Goal: Task Accomplishment & Management: Use online tool/utility

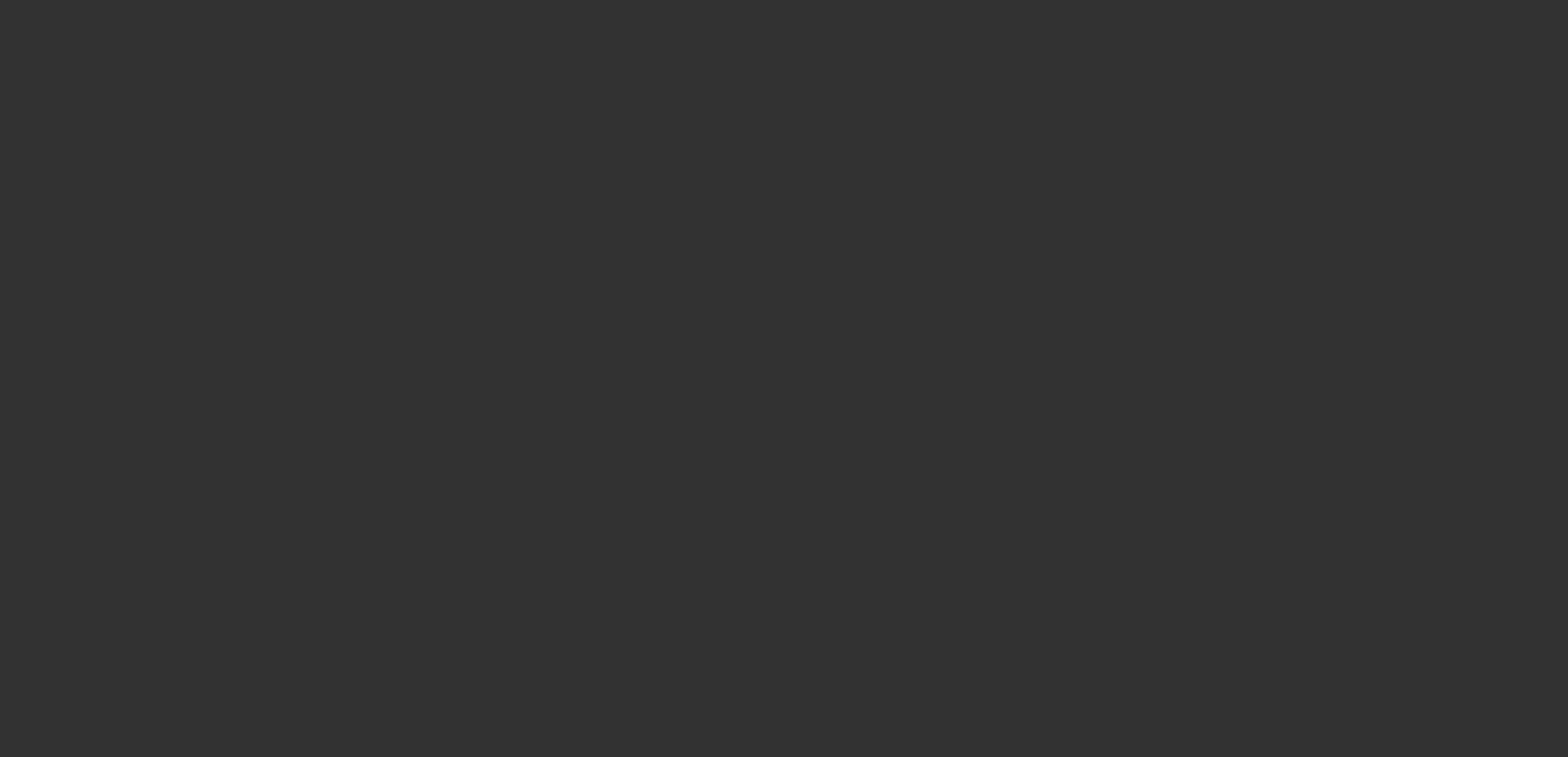
scroll to position [494, 0]
select select "4"
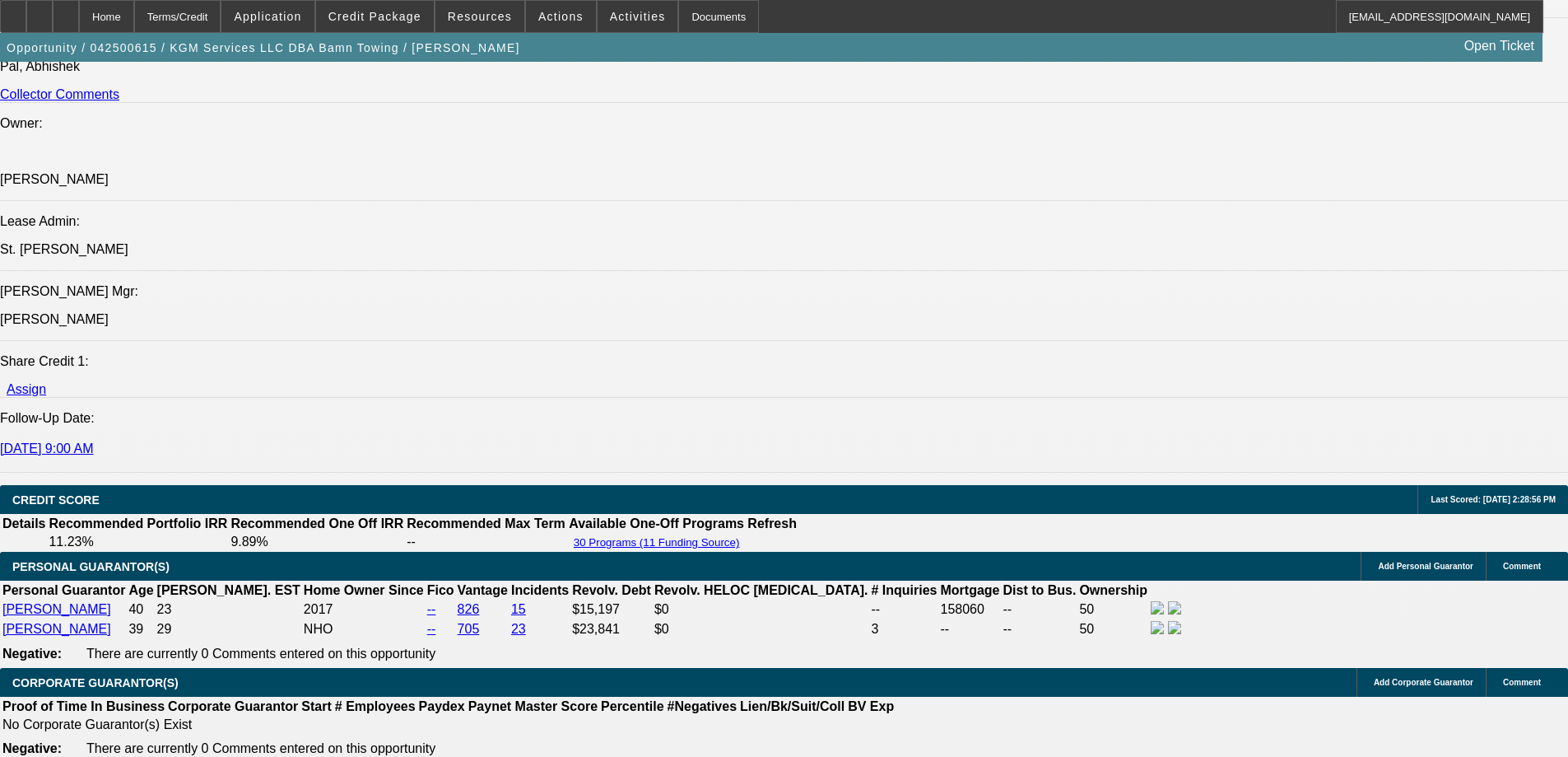
select select "0"
select select "2"
select select "0"
select select "6"
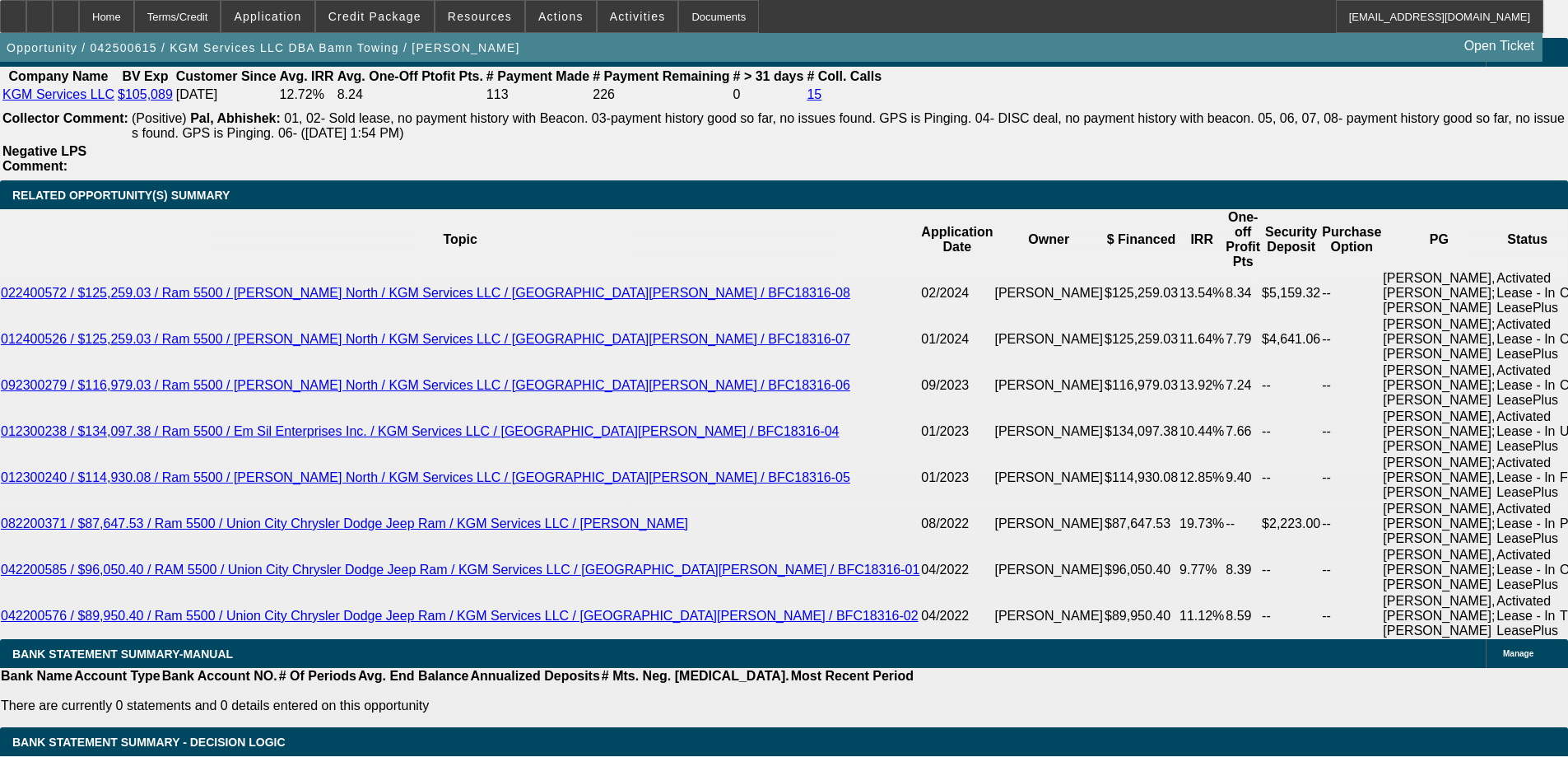
scroll to position [2842, 0]
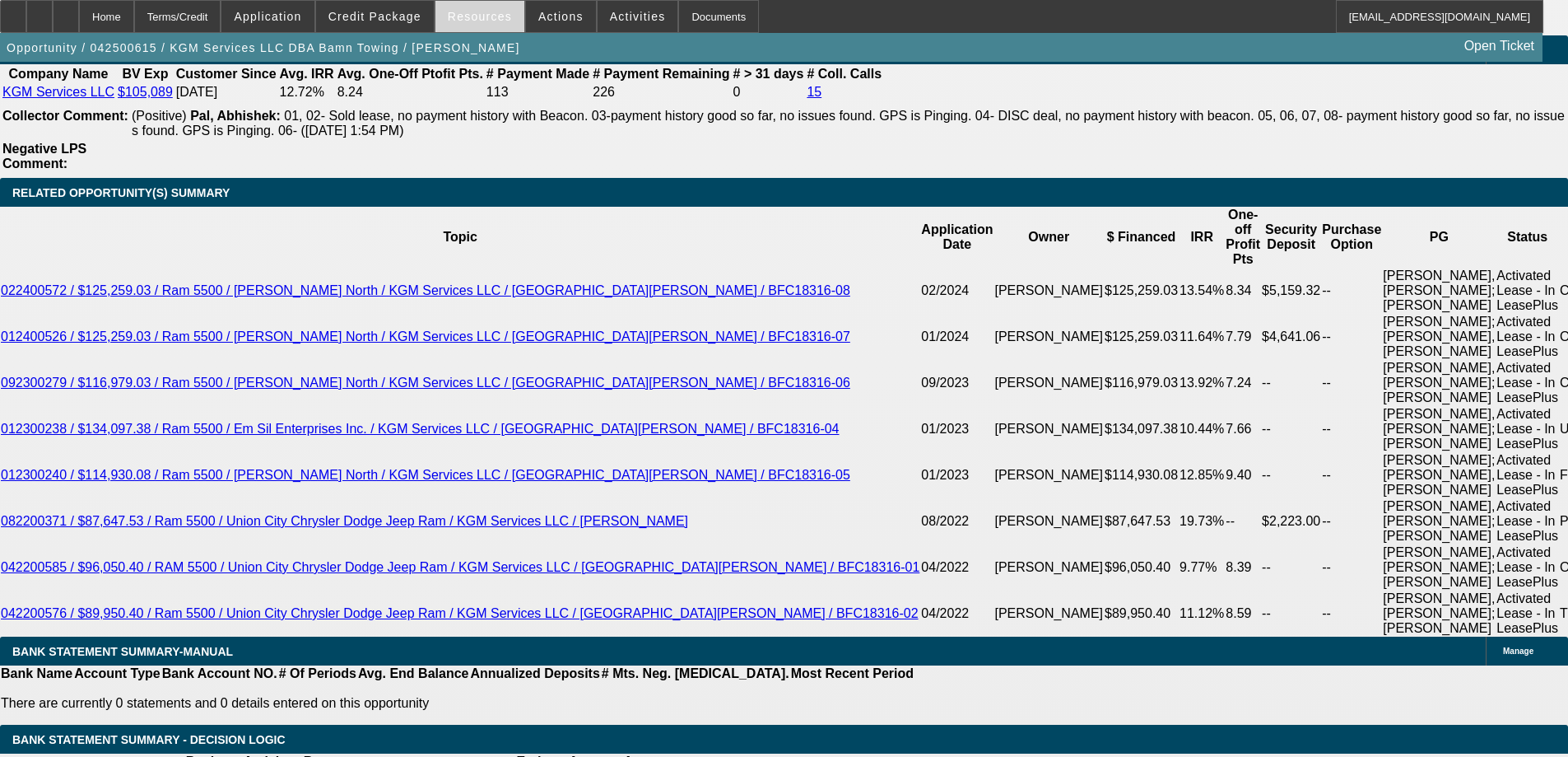
click at [496, 25] on span at bounding box center [480, 16] width 89 height 40
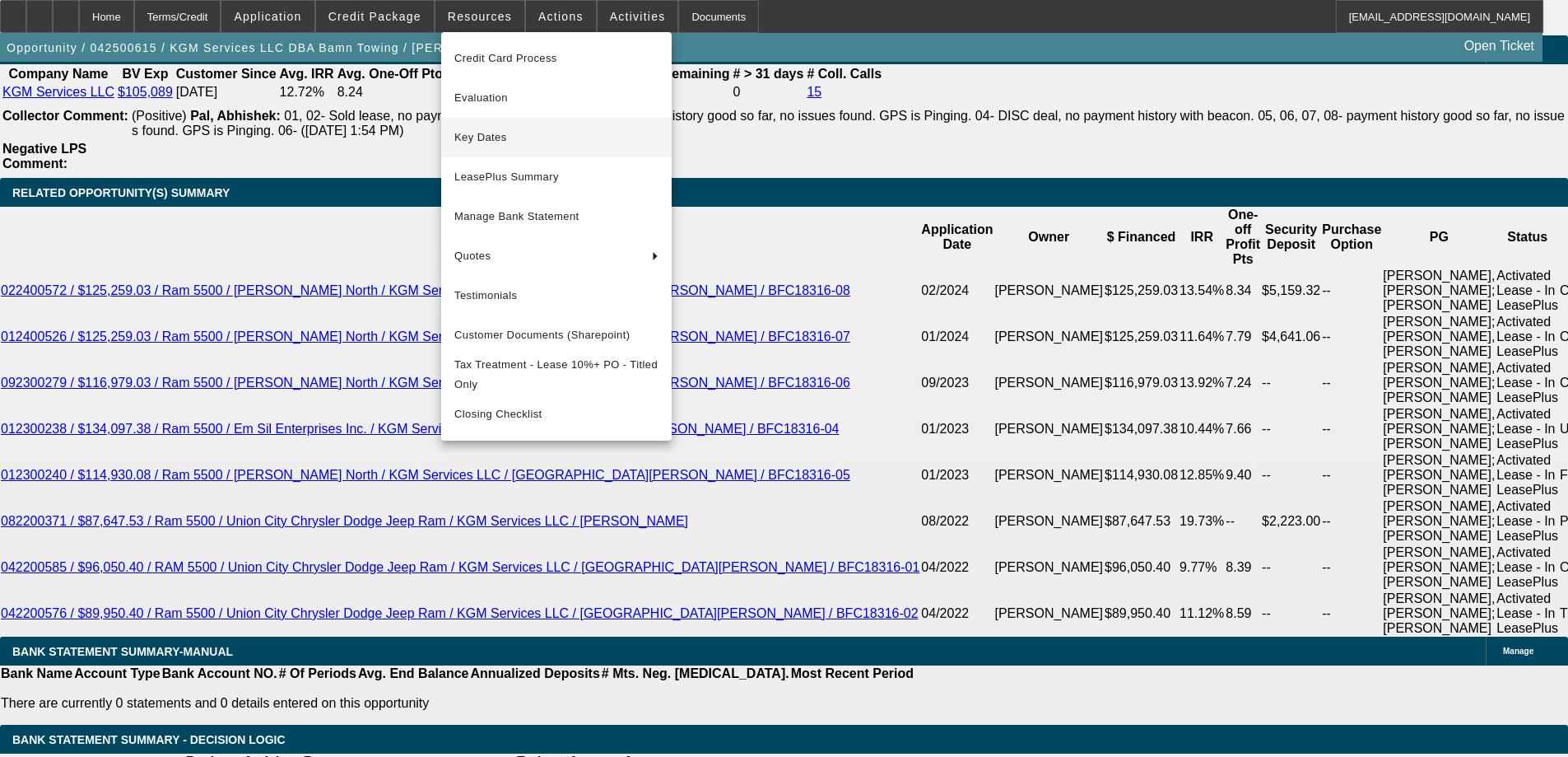
click at [486, 139] on span "Key Dates" at bounding box center [556, 138] width 204 height 20
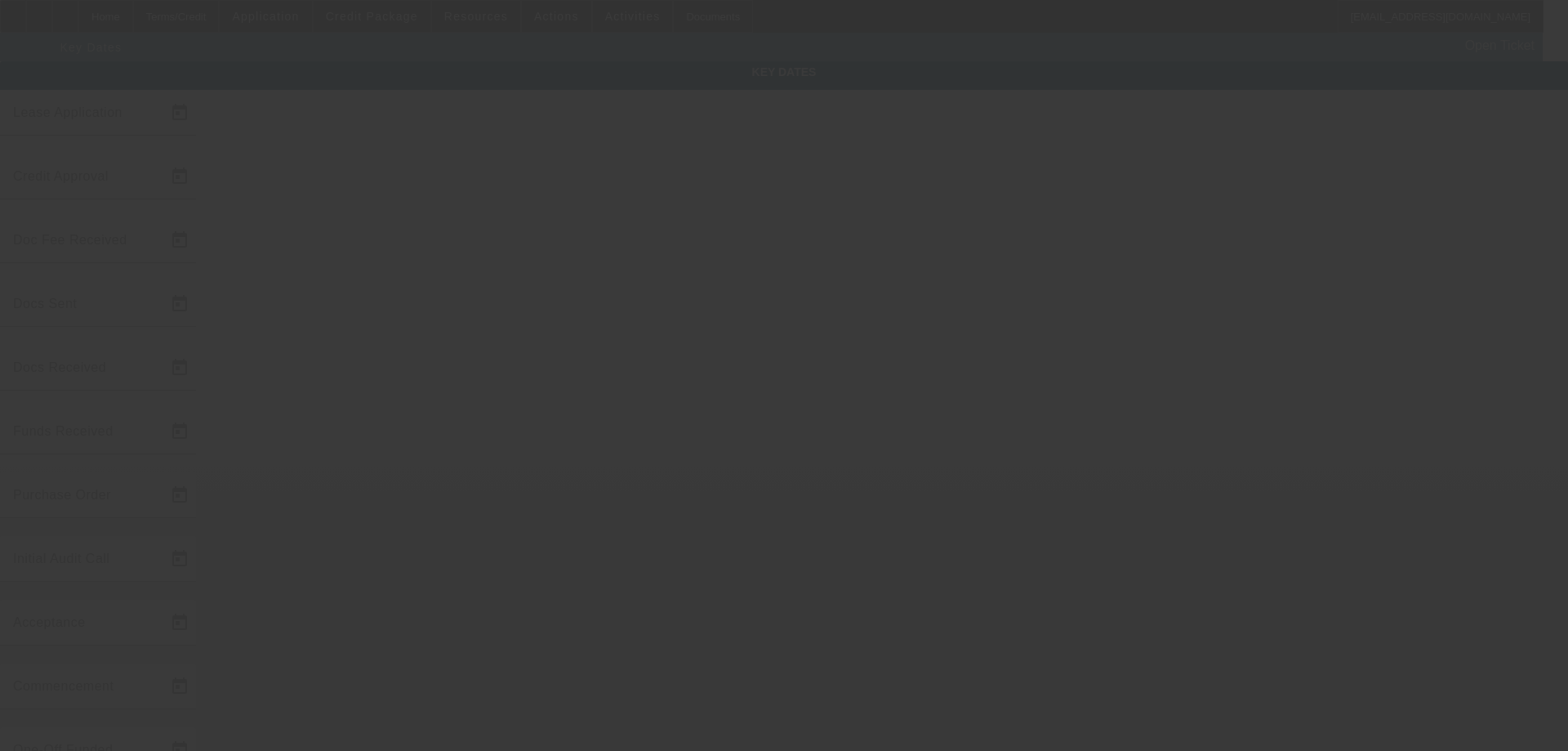
type input "[DATE]"
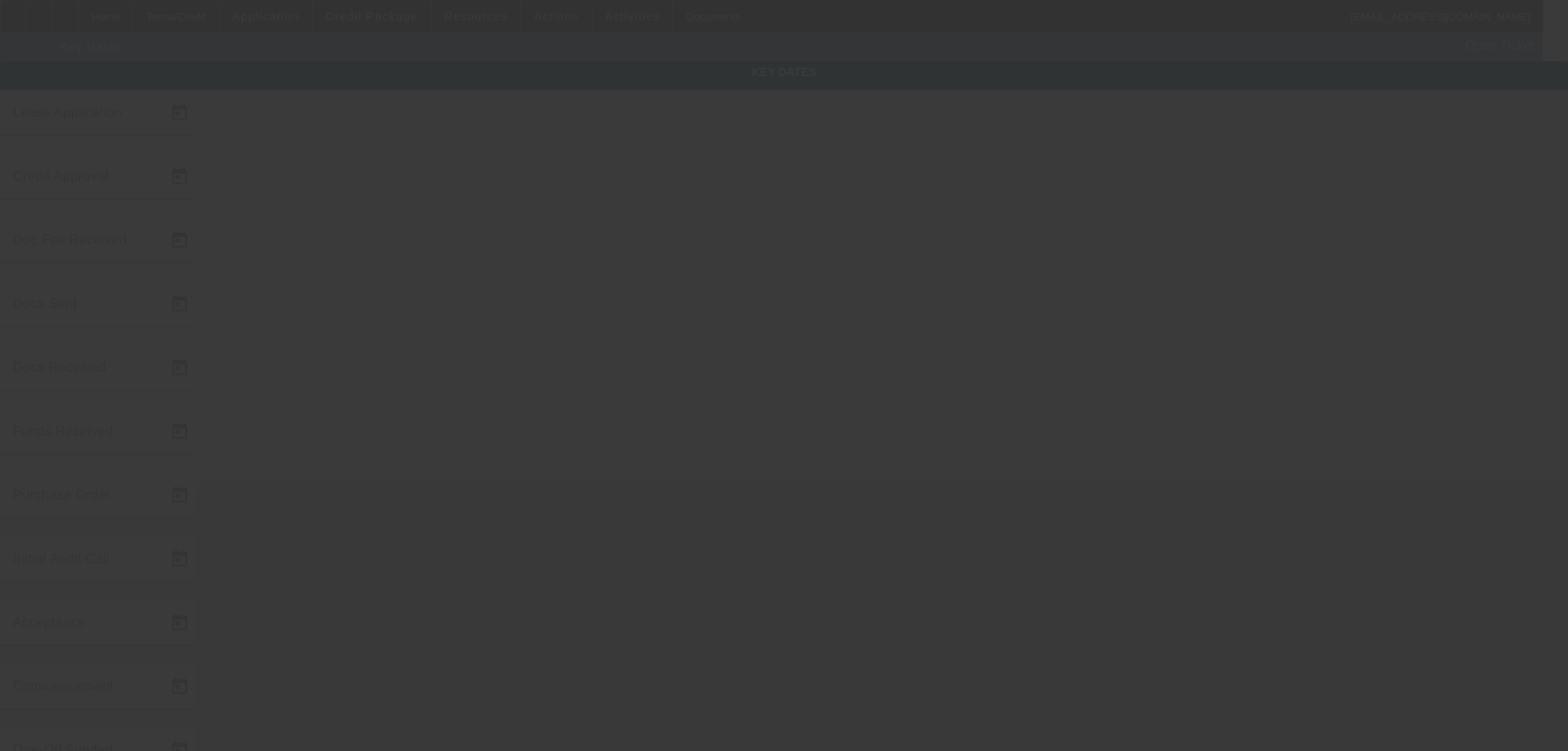
type input "[DATE]"
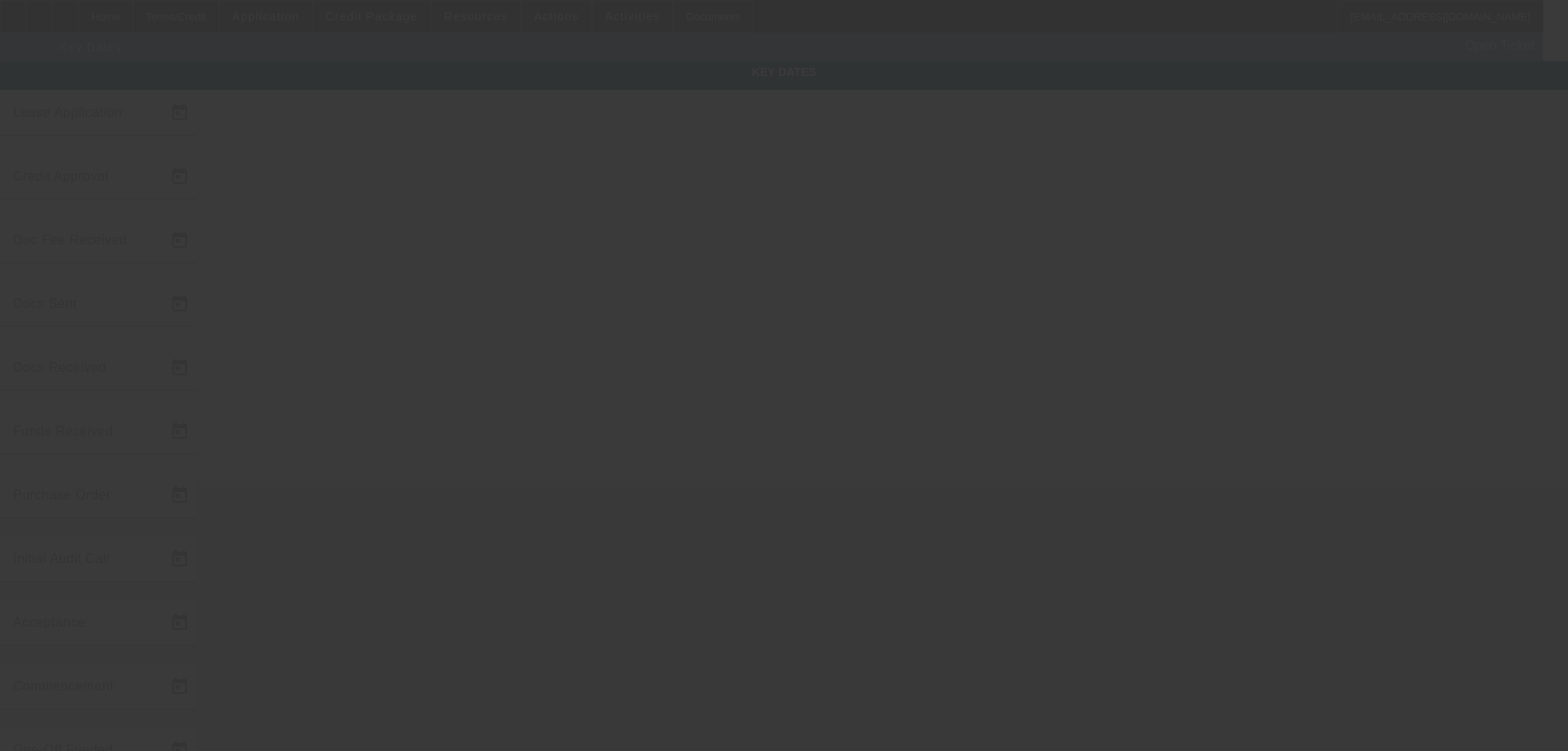
type input "[DATE]"
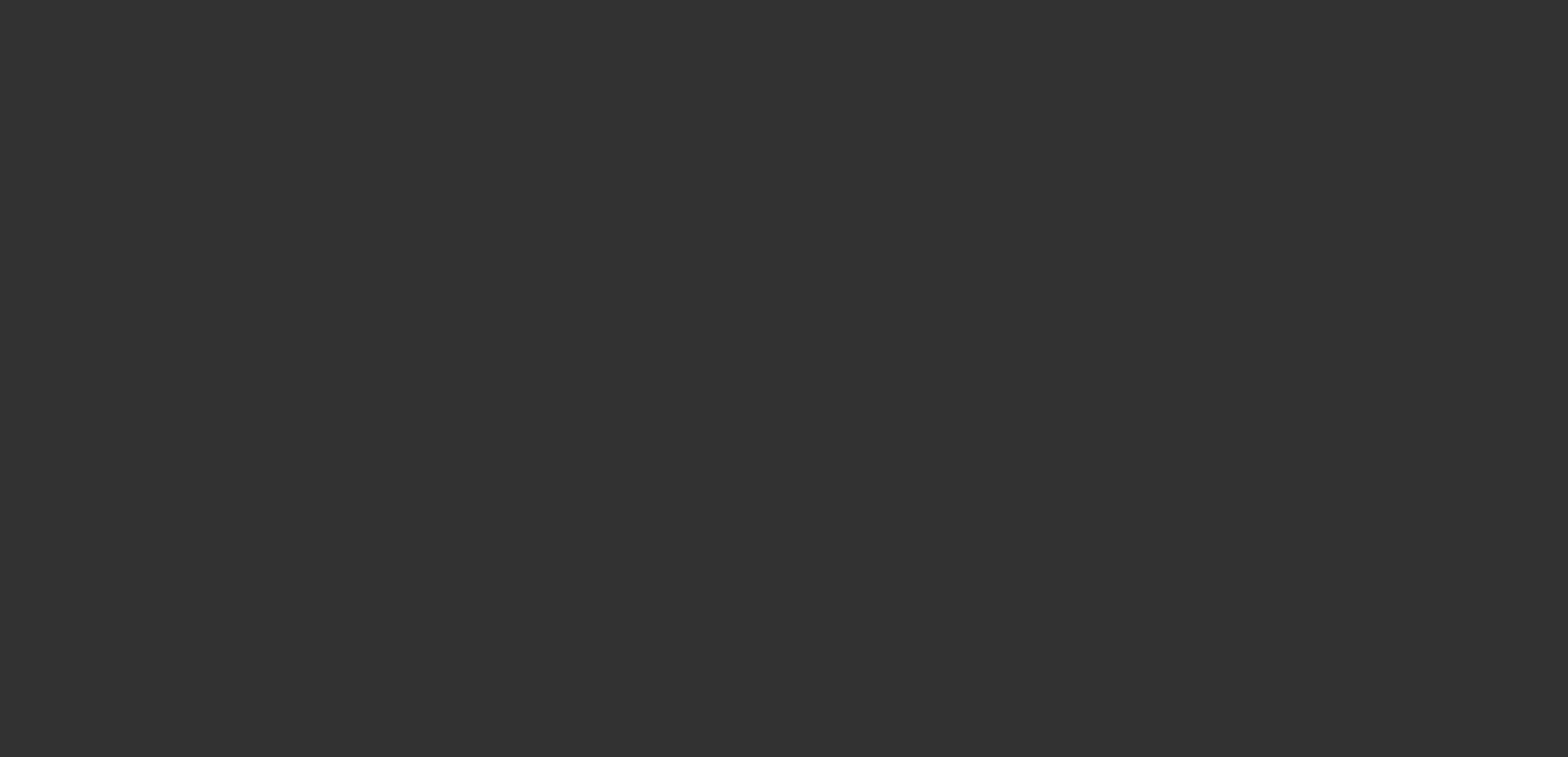
select select "4"
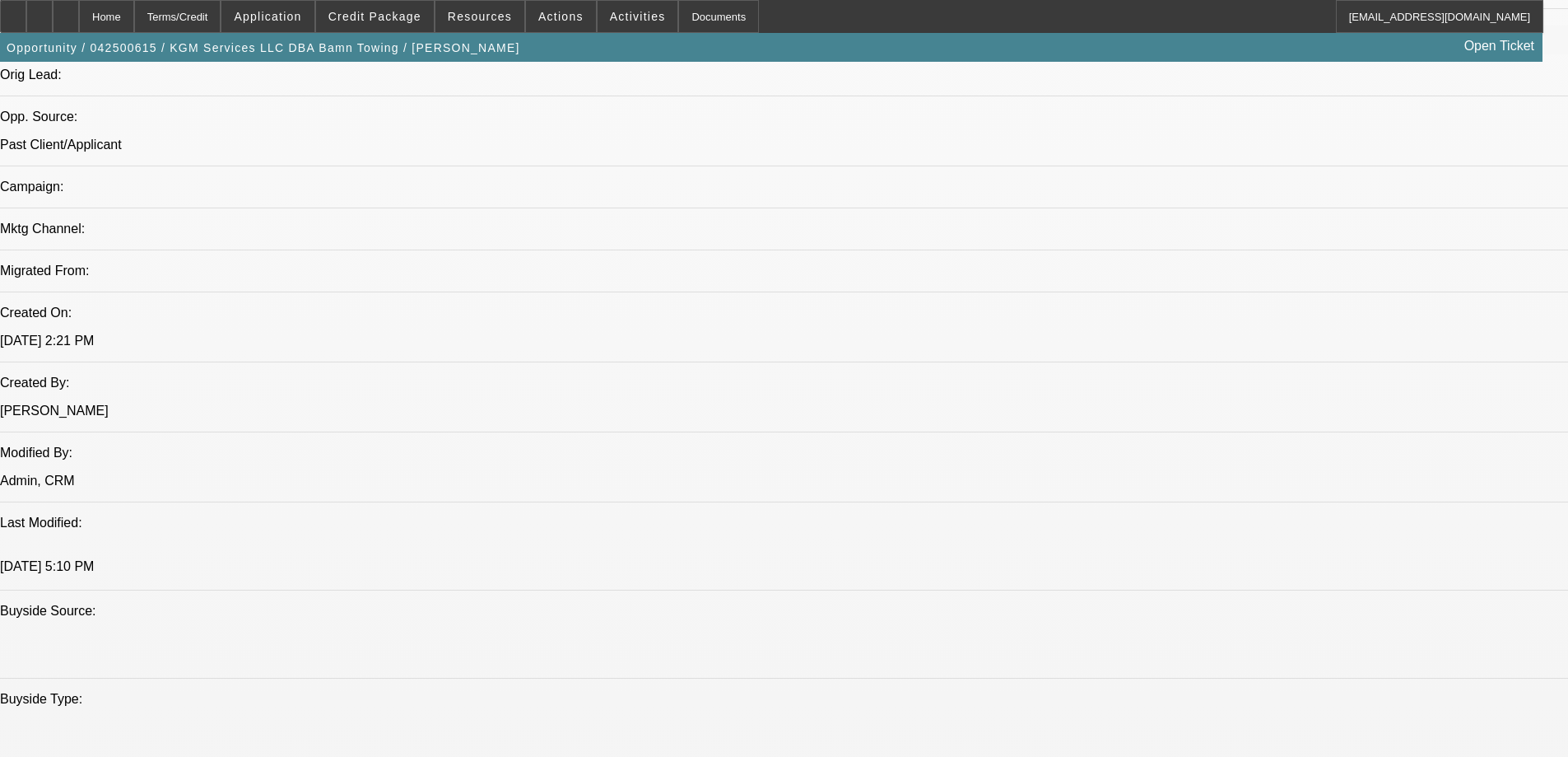
select select "0"
select select "2"
select select "0"
select select "6"
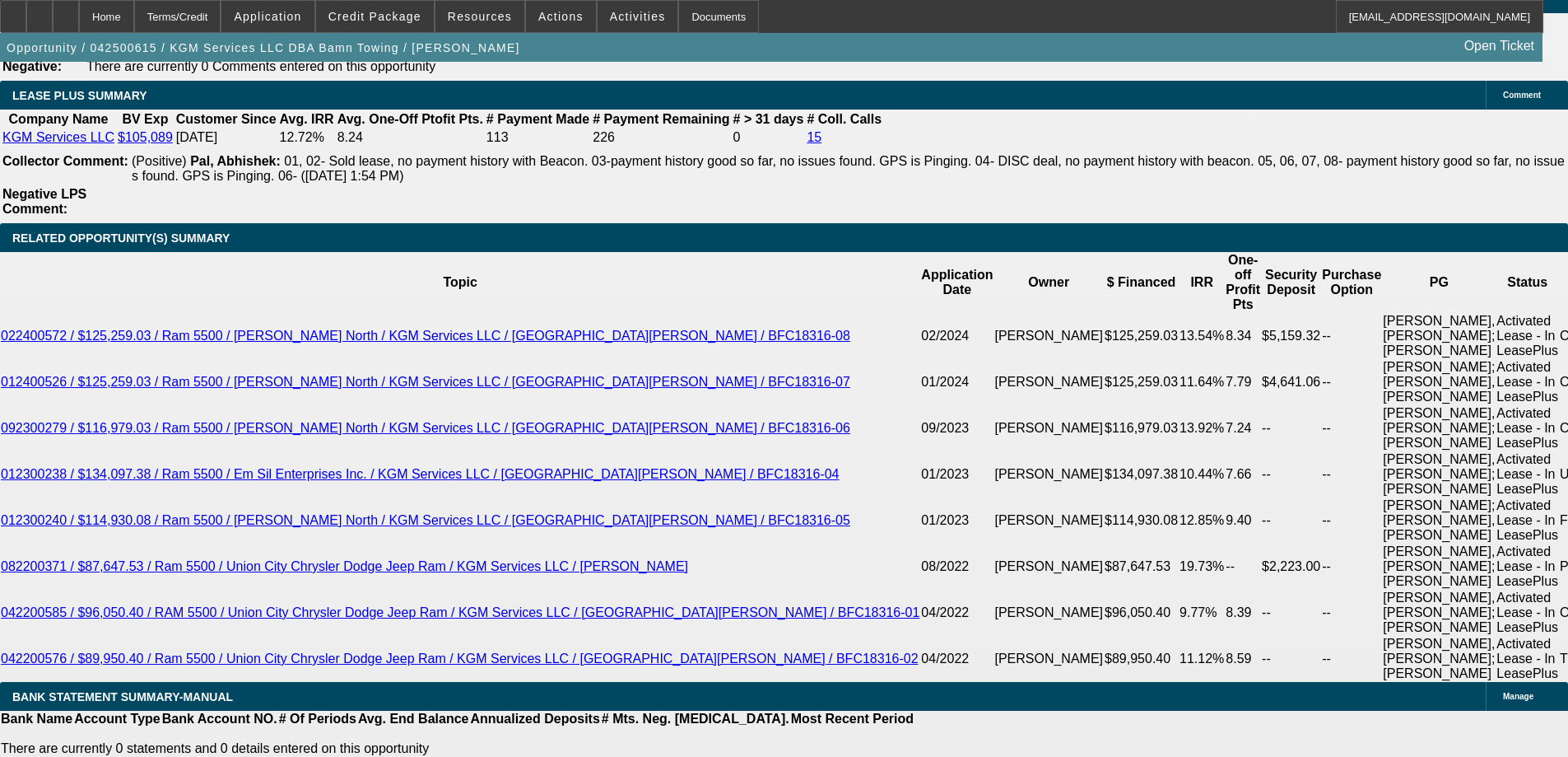
scroll to position [2875, 0]
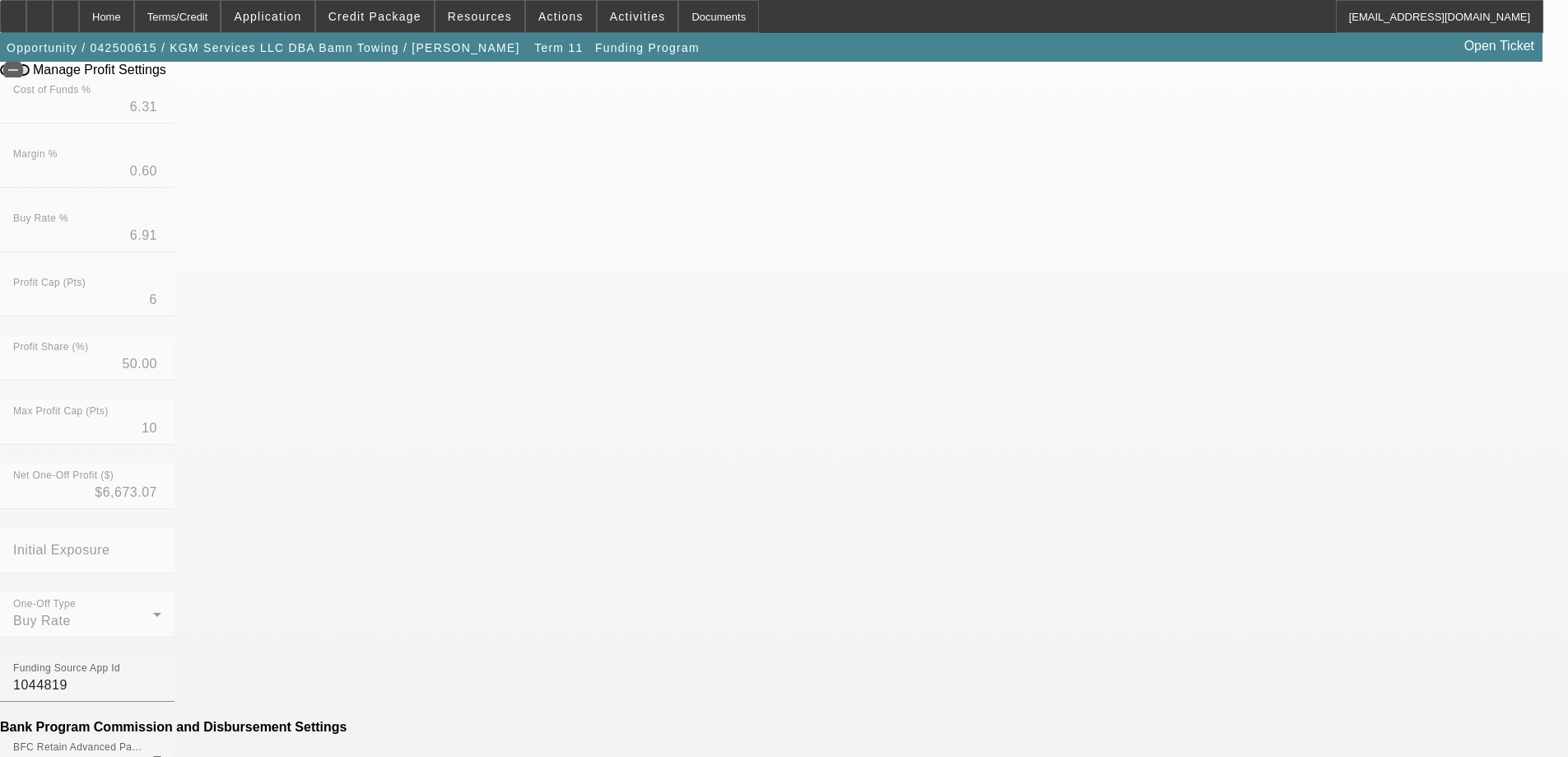
scroll to position [329, 0]
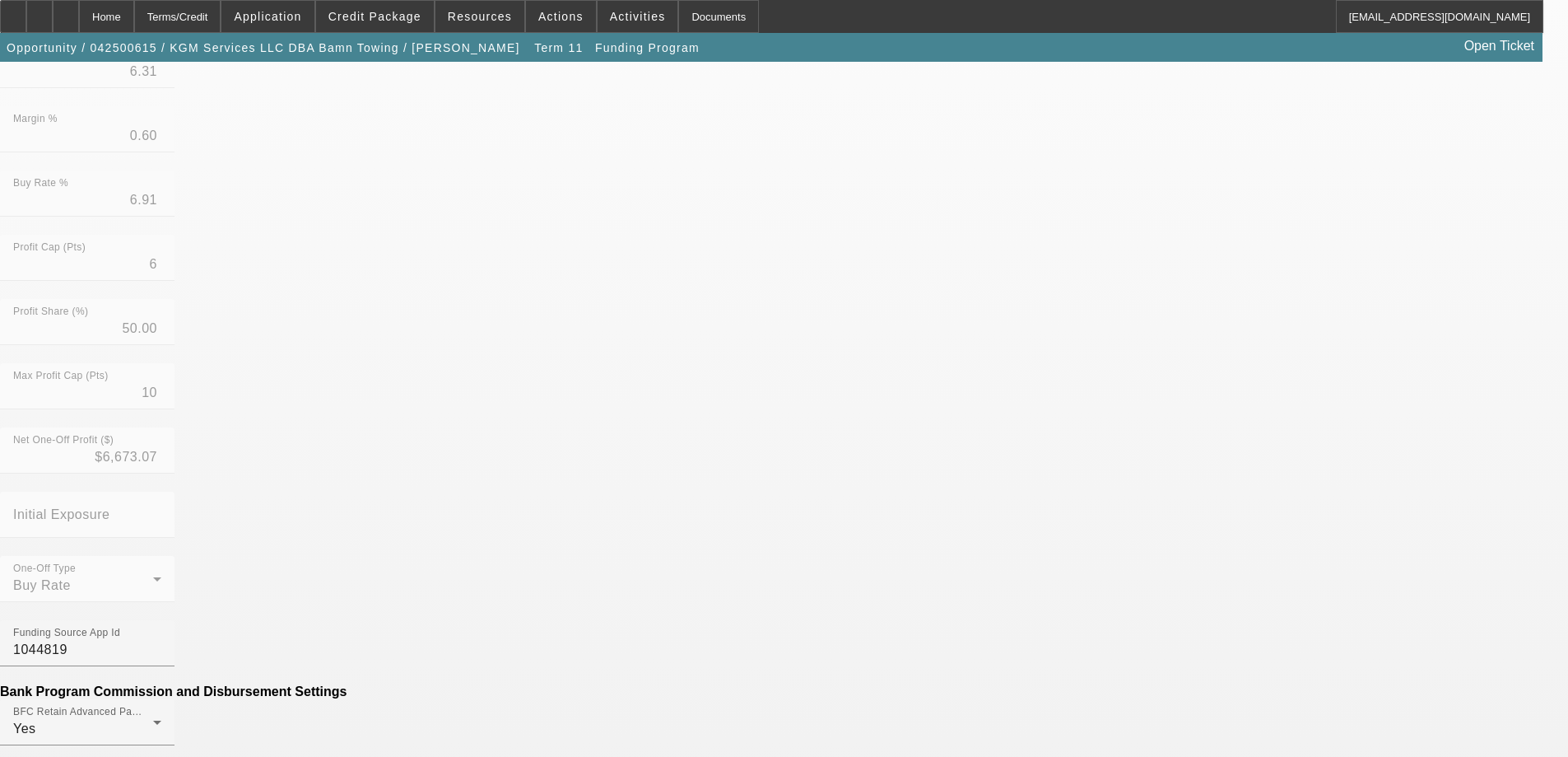
click at [629, 574] on mat-option "No" at bounding box center [664, 580] width 216 height 40
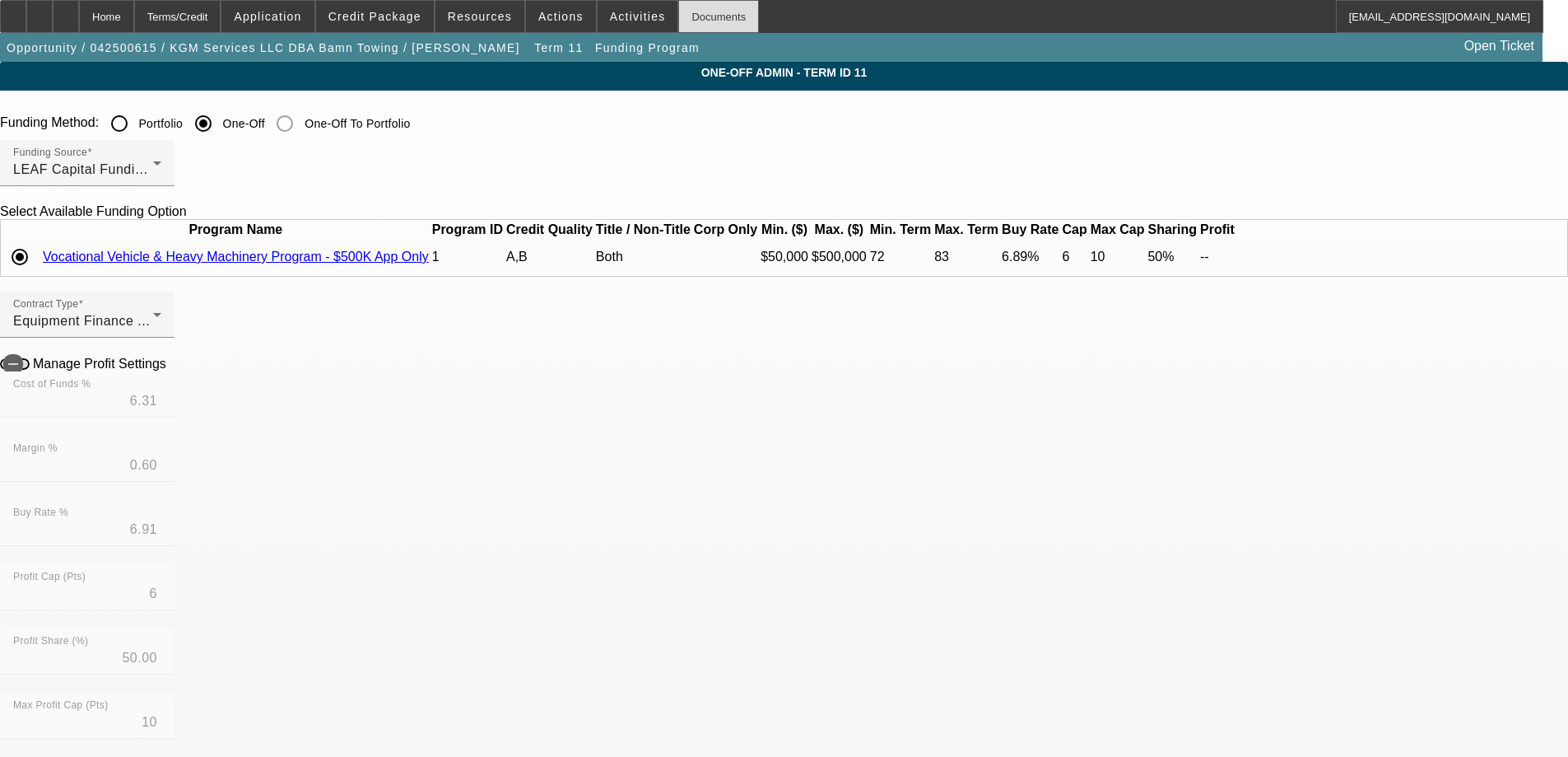
click at [678, 14] on div "Documents" at bounding box center [719, 16] width 81 height 33
click at [707, 16] on div "Documents" at bounding box center [719, 16] width 81 height 33
